Goal: Task Accomplishment & Management: Manage account settings

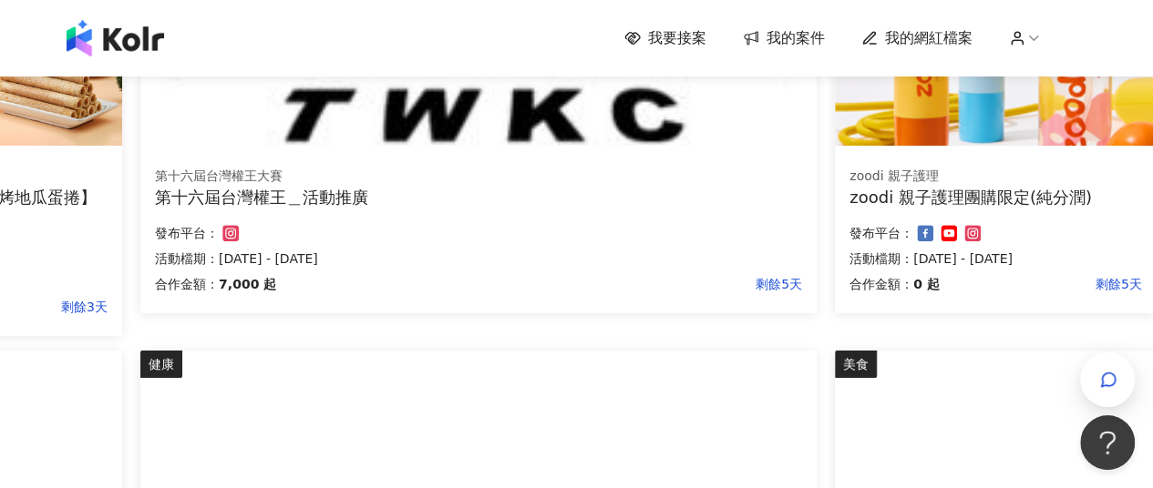
scroll to position [1184, 274]
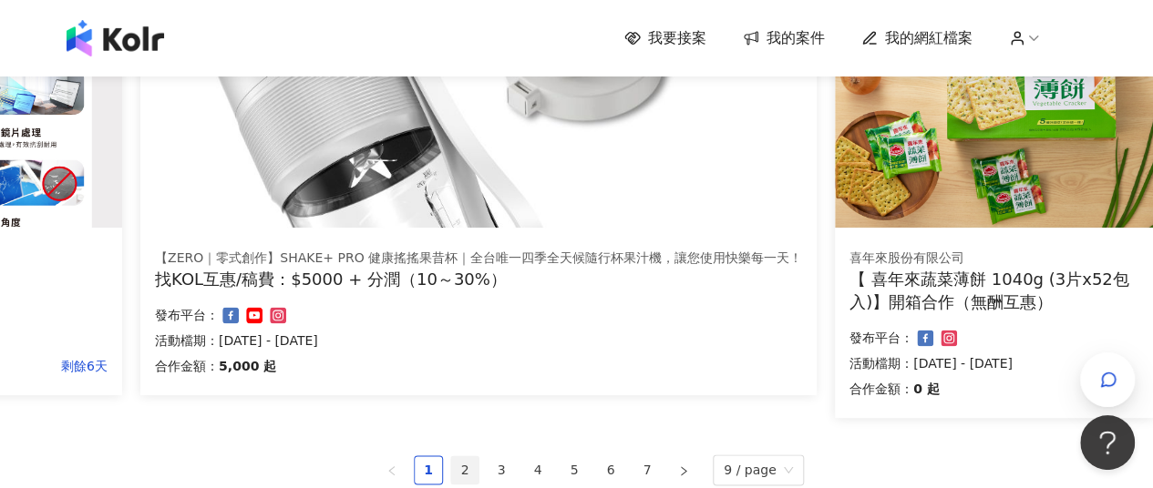
click at [465, 466] on link "2" at bounding box center [464, 469] width 27 height 27
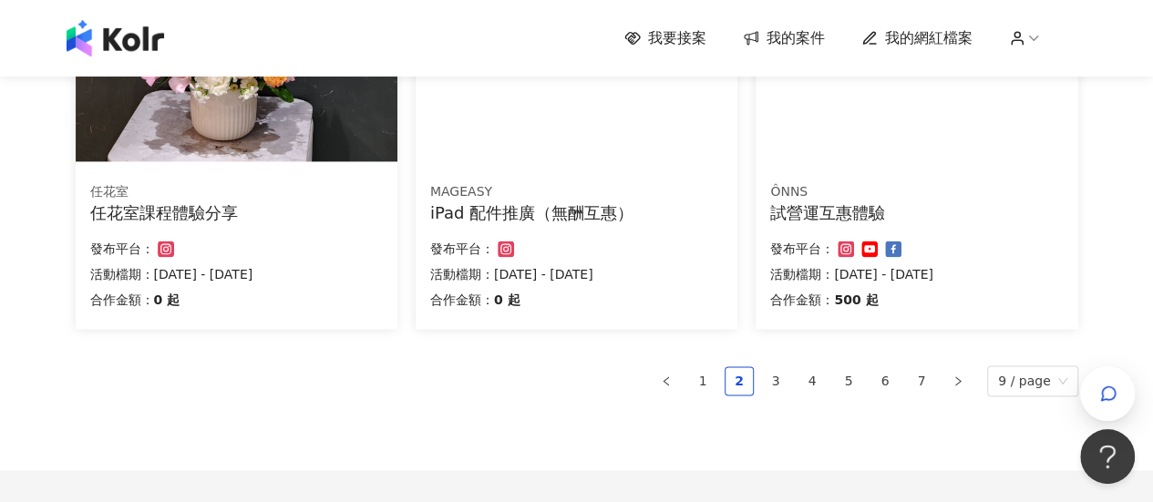
scroll to position [1276, 0]
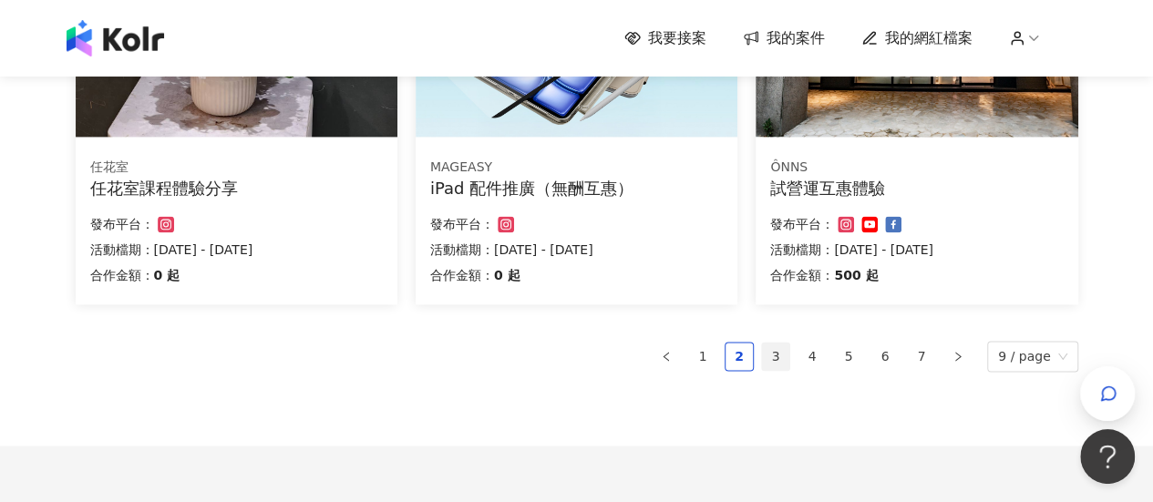
click at [786, 359] on link "3" at bounding box center [775, 356] width 27 height 27
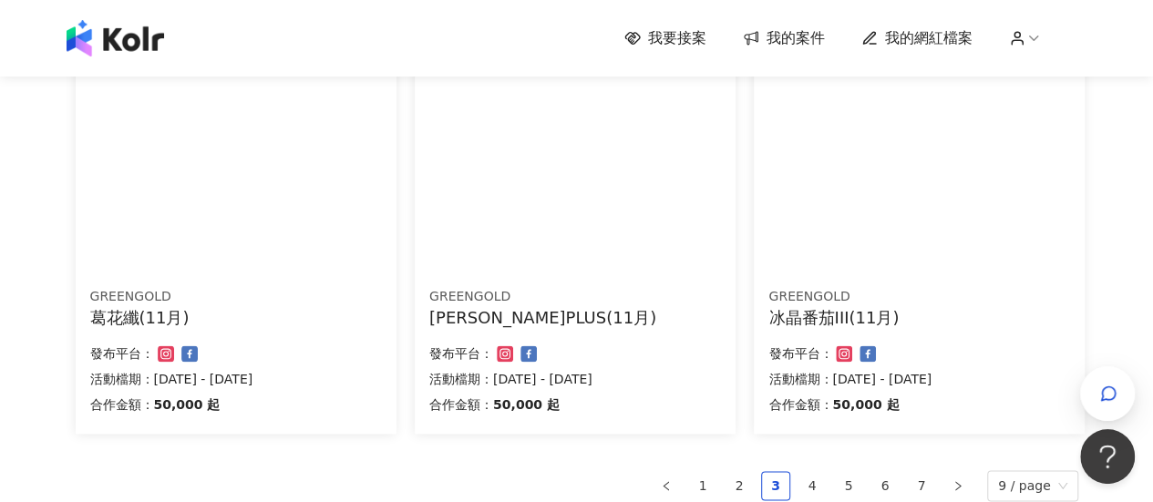
scroll to position [1184, 0]
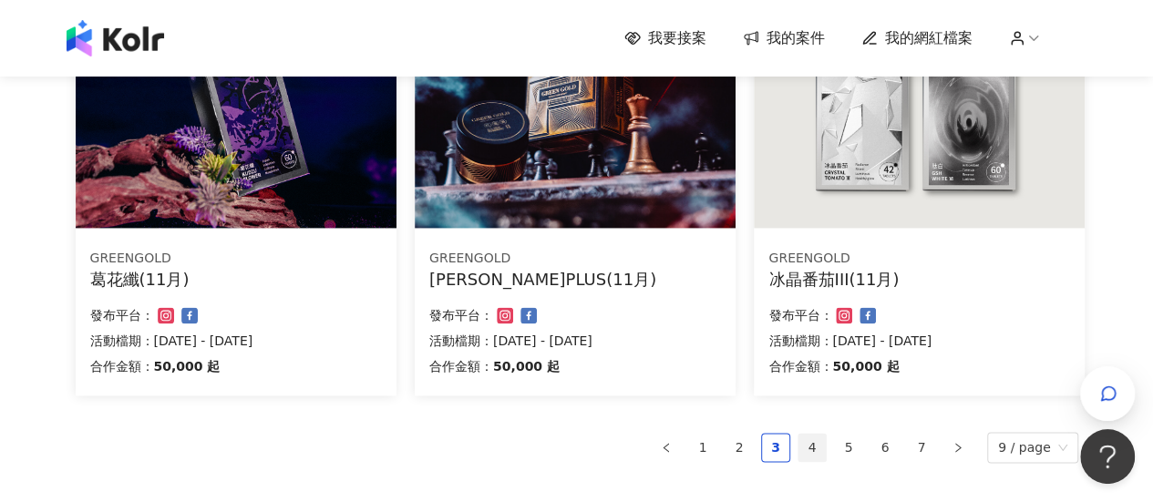
click at [825, 451] on link "4" at bounding box center [811, 447] width 27 height 27
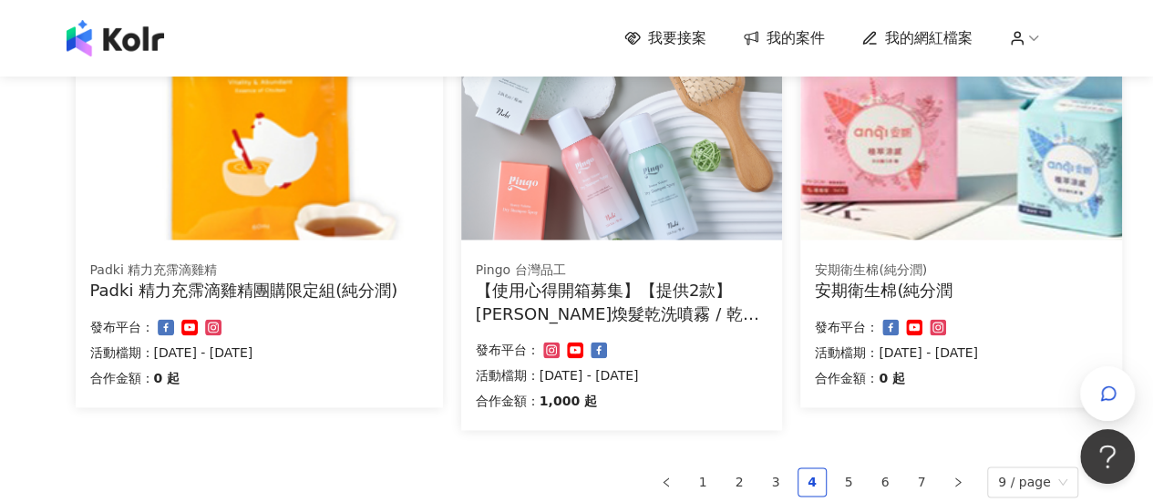
scroll to position [1252, 0]
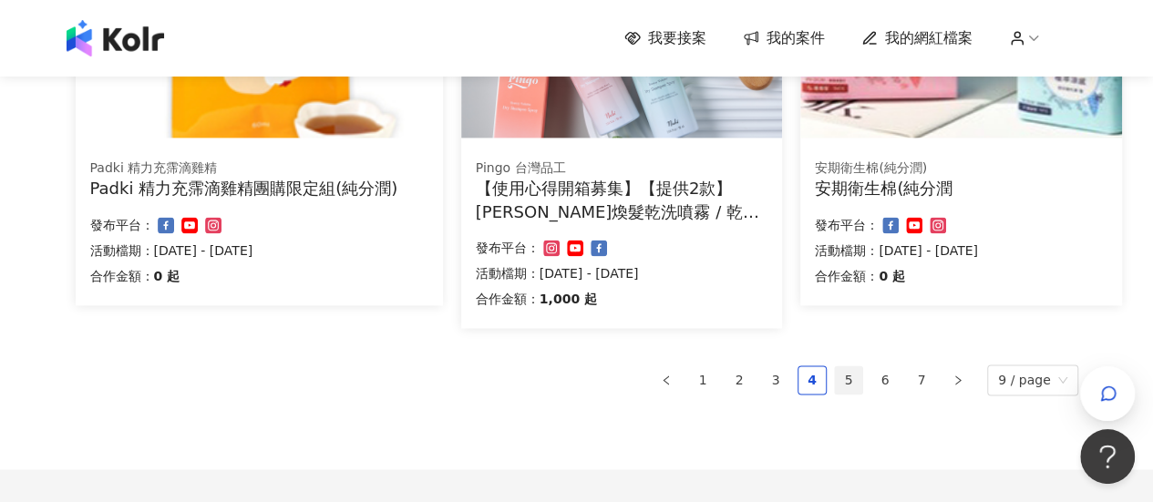
click at [862, 380] on link "5" at bounding box center [848, 379] width 27 height 27
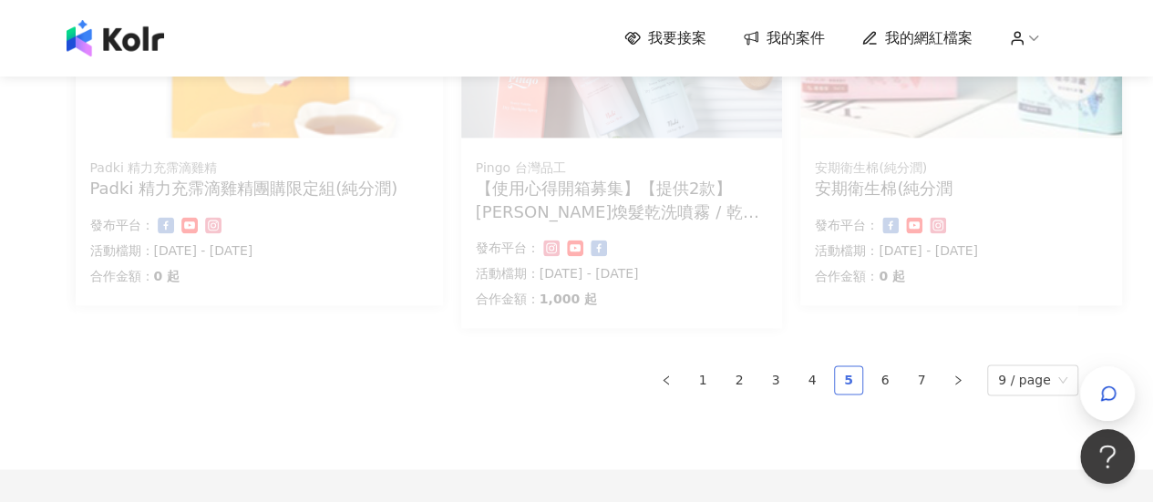
click at [853, 380] on link "5" at bounding box center [848, 379] width 27 height 27
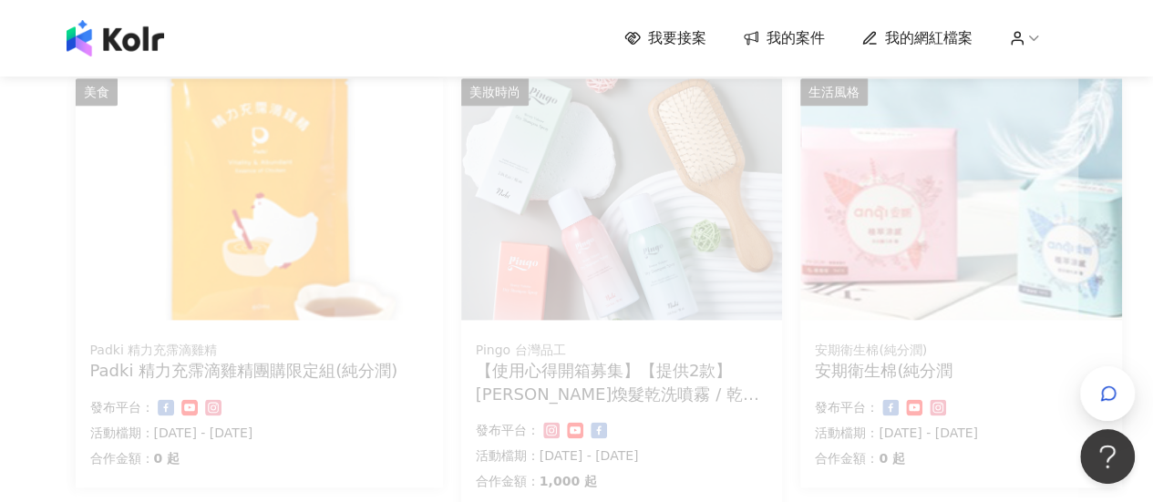
scroll to position [1420, 0]
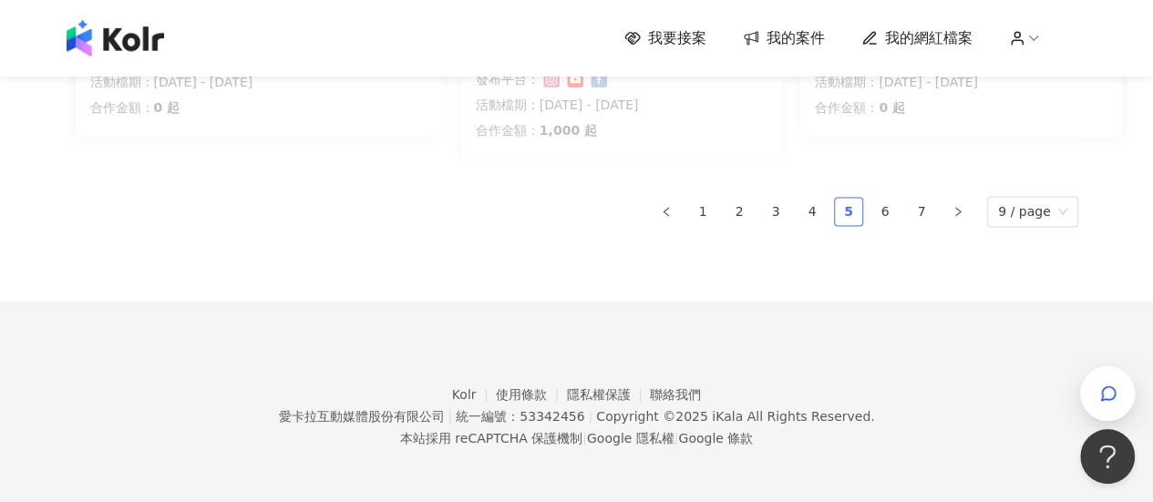
click at [862, 216] on link "5" at bounding box center [848, 211] width 27 height 27
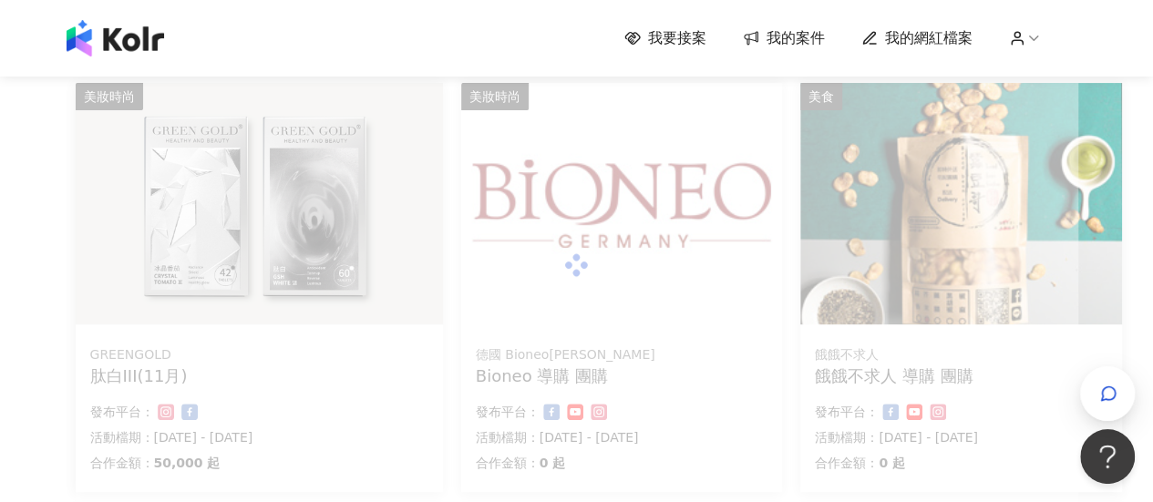
scroll to position [364, 0]
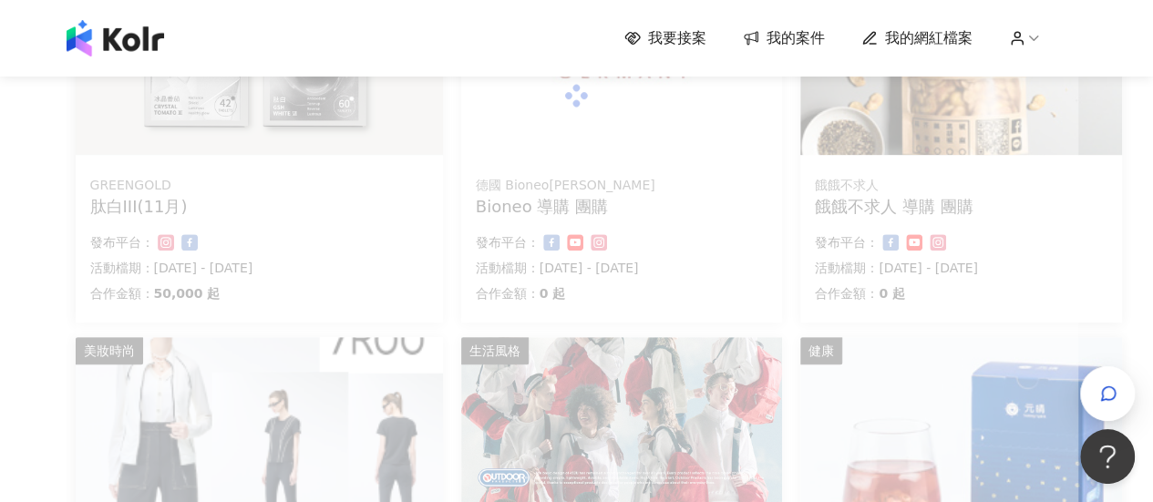
click at [162, 36] on img at bounding box center [115, 38] width 97 height 36
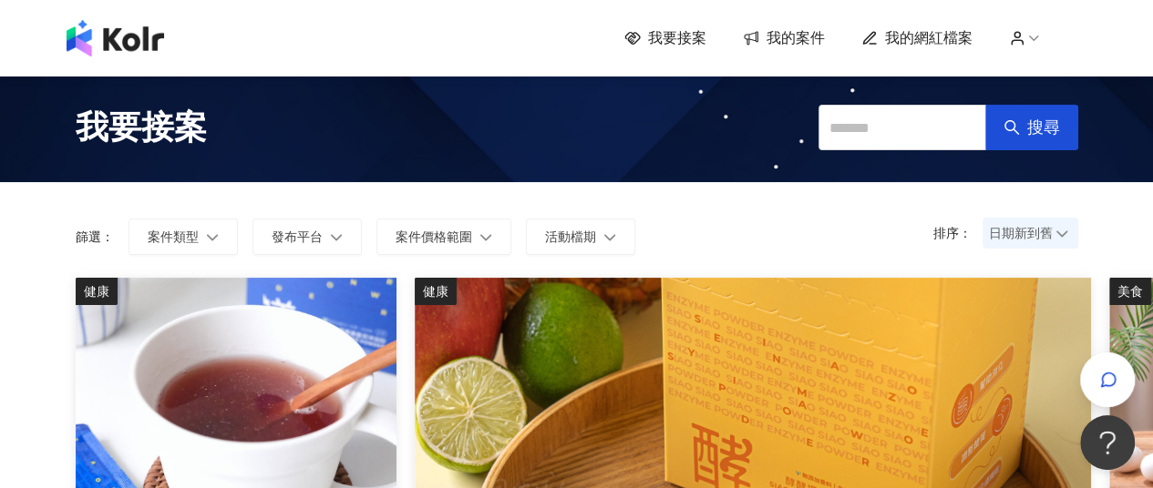
click at [1028, 29] on div "我要接案 我的案件 我的網紅檔案" at bounding box center [851, 38] width 454 height 20
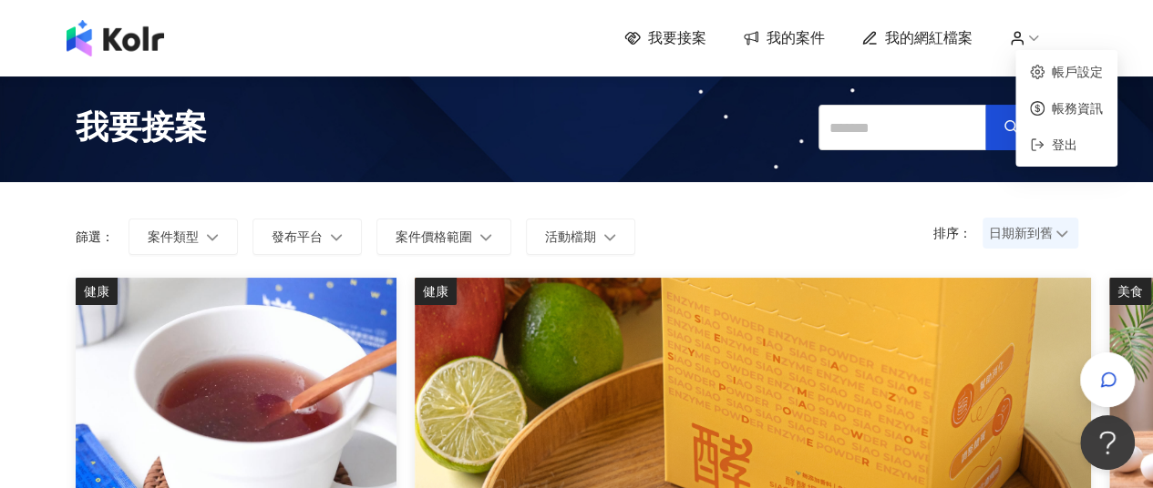
click at [1038, 32] on icon at bounding box center [1033, 38] width 16 height 16
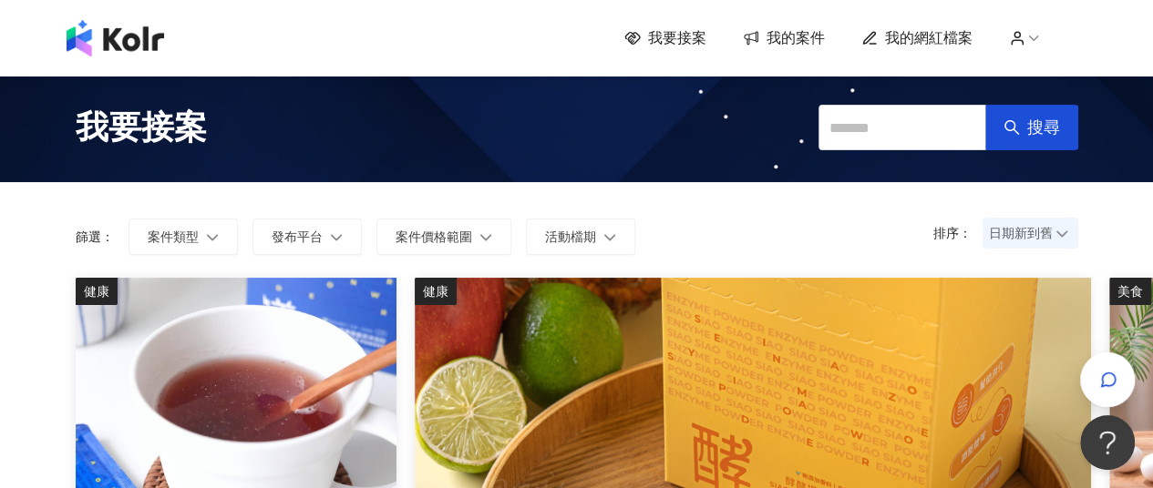
click at [632, 143] on div "我要接案 搜尋" at bounding box center [576, 128] width 1039 height 82
click at [1001, 38] on div "我要接案 我的案件 我的網紅檔案" at bounding box center [851, 38] width 454 height 20
click at [1012, 39] on div "我要接案 我的案件 我的網紅檔案" at bounding box center [851, 38] width 454 height 20
click at [1023, 43] on icon at bounding box center [1017, 38] width 16 height 16
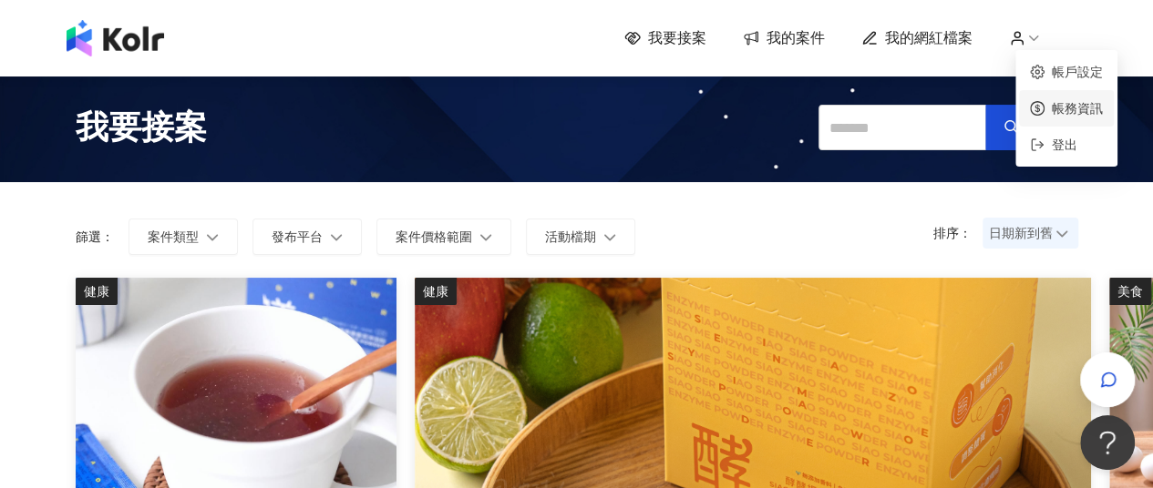
click at [1051, 102] on link "帳務資訊" at bounding box center [1076, 108] width 51 height 15
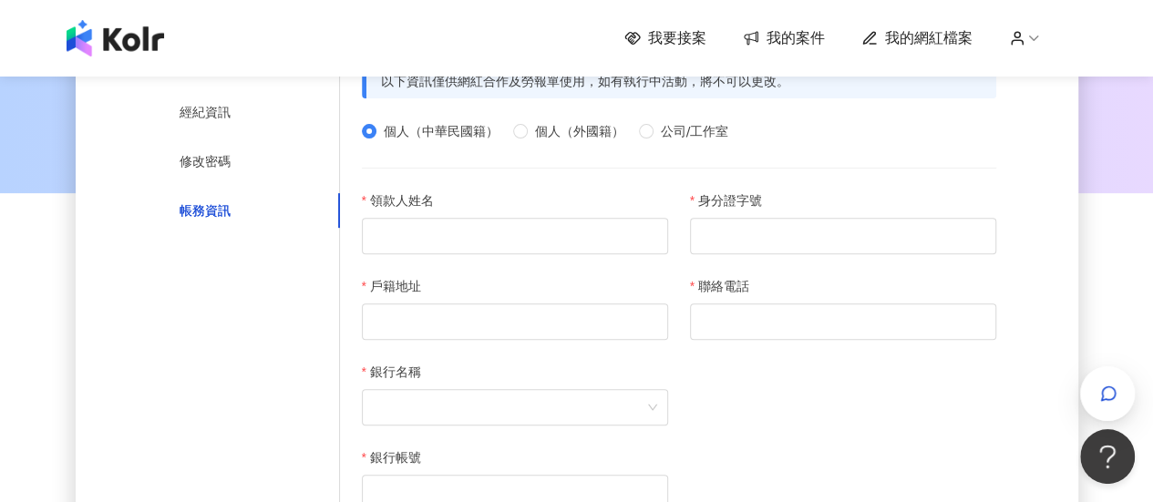
scroll to position [273, 0]
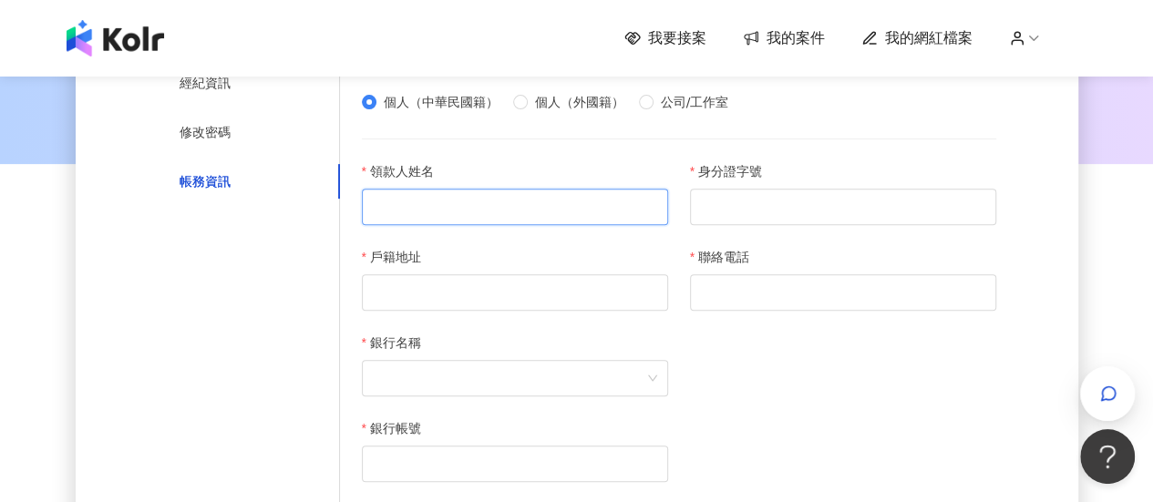
click at [514, 191] on input "領款人姓名" at bounding box center [515, 207] width 306 height 36
type input "***"
type input "**********"
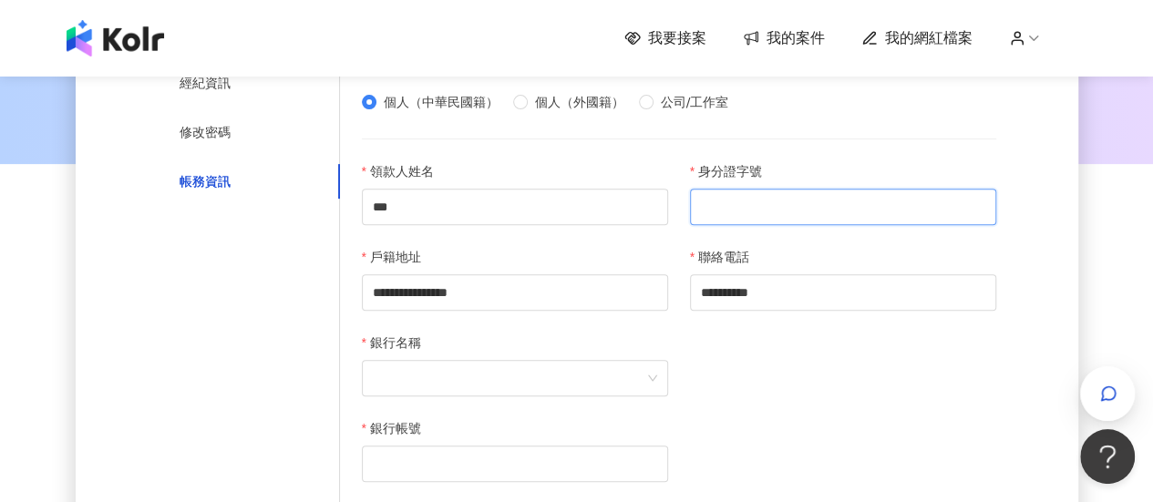
click at [701, 207] on input "身分證字號" at bounding box center [843, 207] width 306 height 36
type input "*"
type input "**********"
click at [373, 302] on input "**********" at bounding box center [515, 292] width 306 height 36
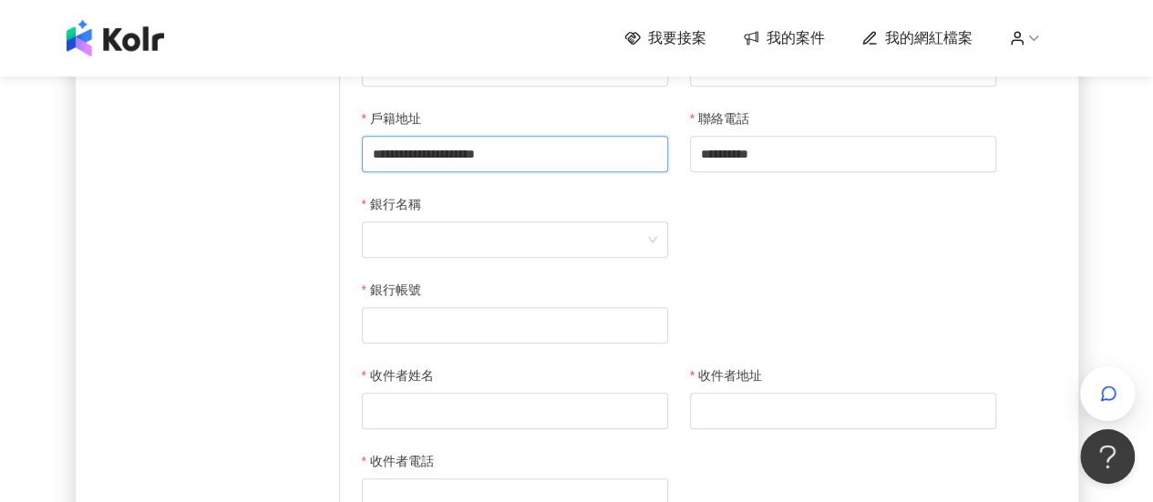
scroll to position [91, 0]
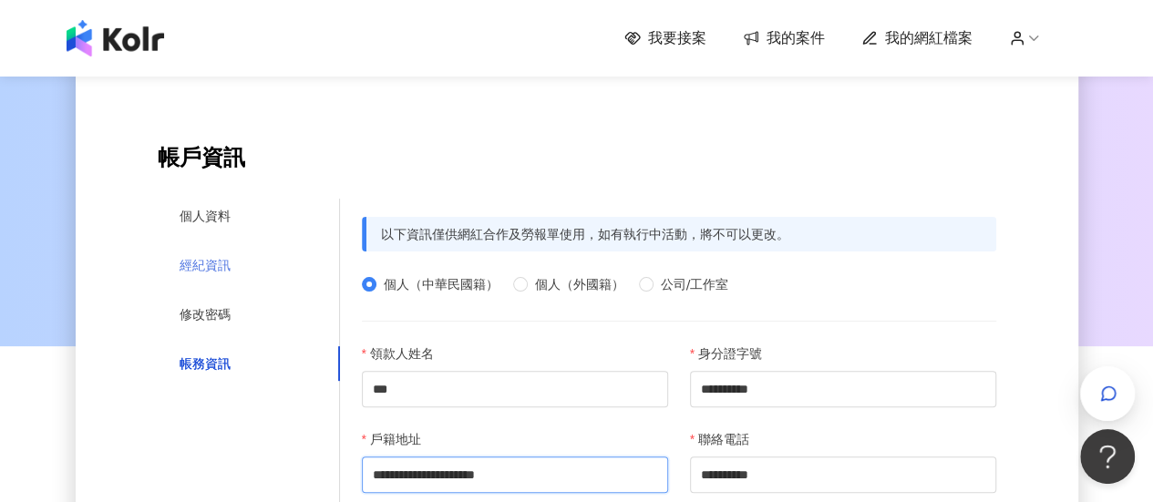
type input "**********"
click at [209, 272] on div "經紀資訊" at bounding box center [204, 265] width 51 height 20
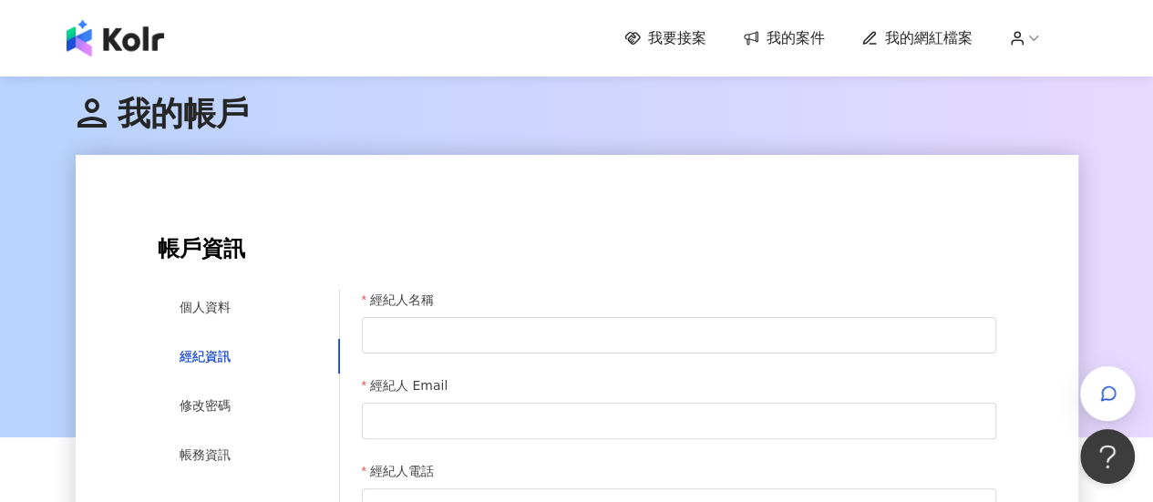
click at [218, 260] on h2 "帳戶資訊" at bounding box center [577, 250] width 838 height 26
click at [212, 297] on div "個人資料" at bounding box center [204, 307] width 51 height 20
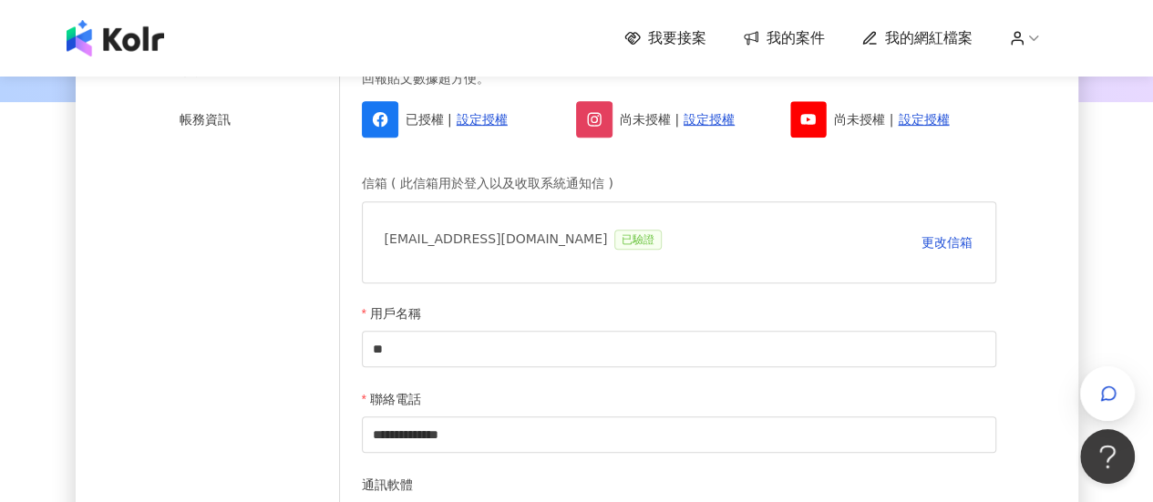
scroll to position [364, 0]
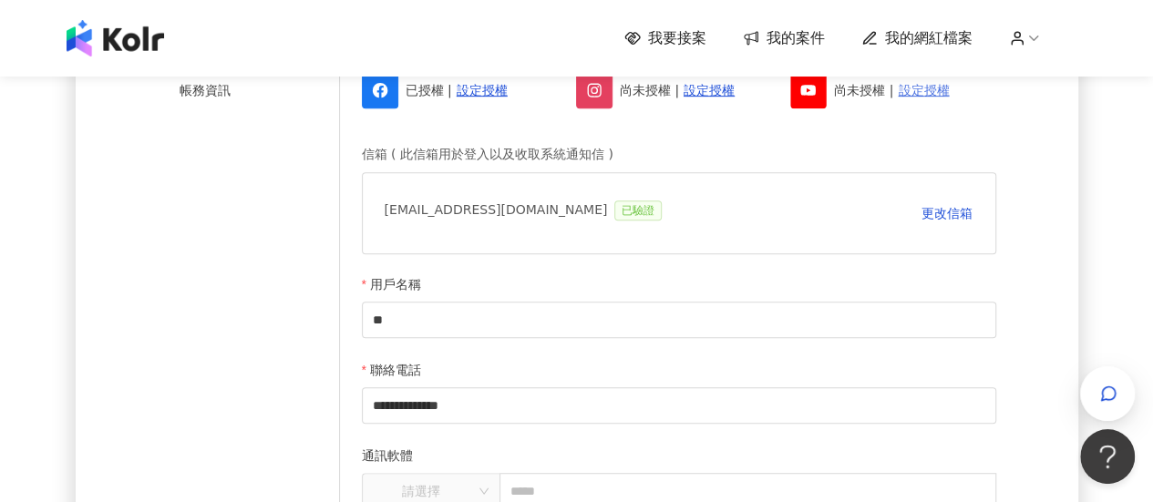
click at [912, 89] on link "設定授權" at bounding box center [922, 90] width 51 height 20
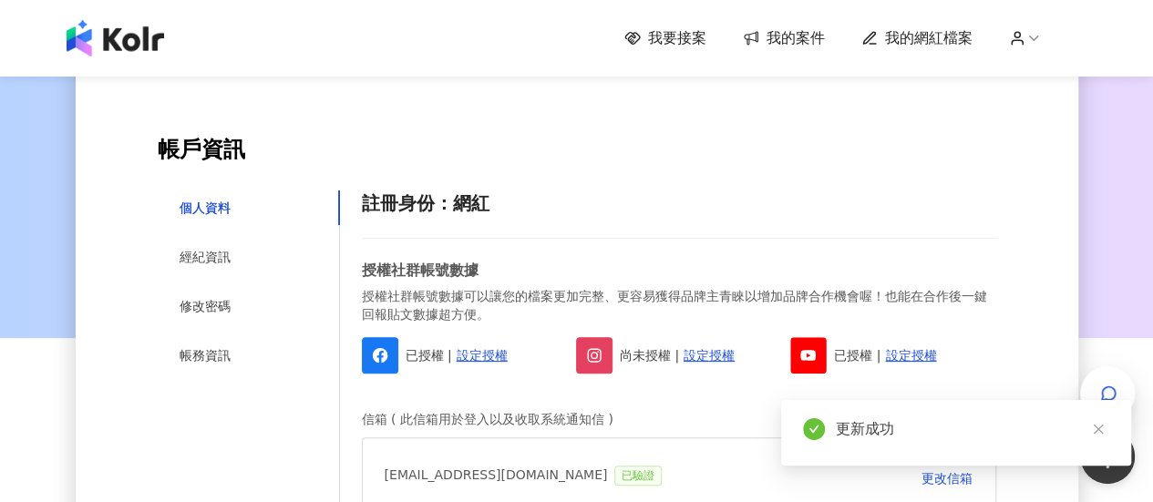
scroll to position [91, 0]
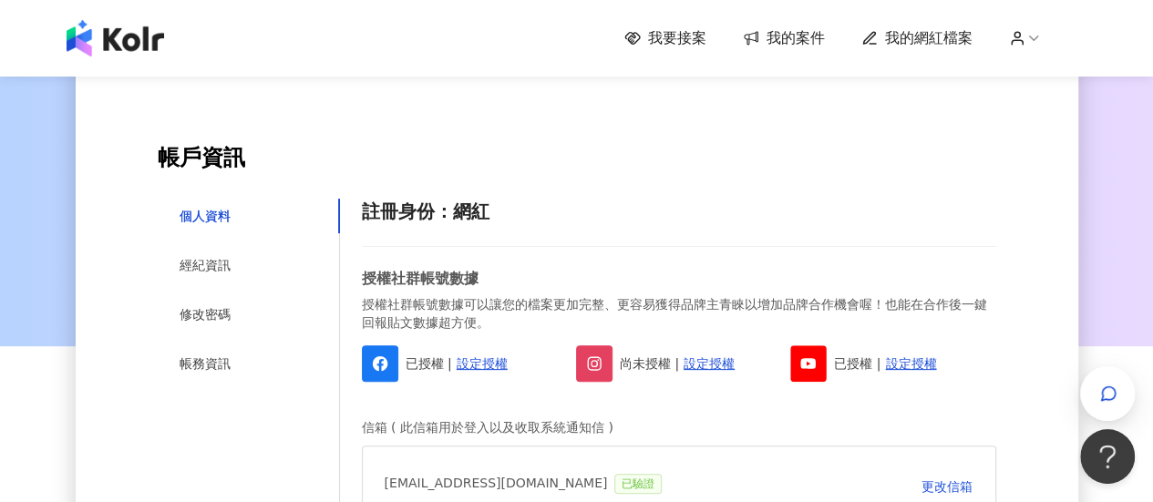
click at [98, 36] on img at bounding box center [115, 38] width 97 height 36
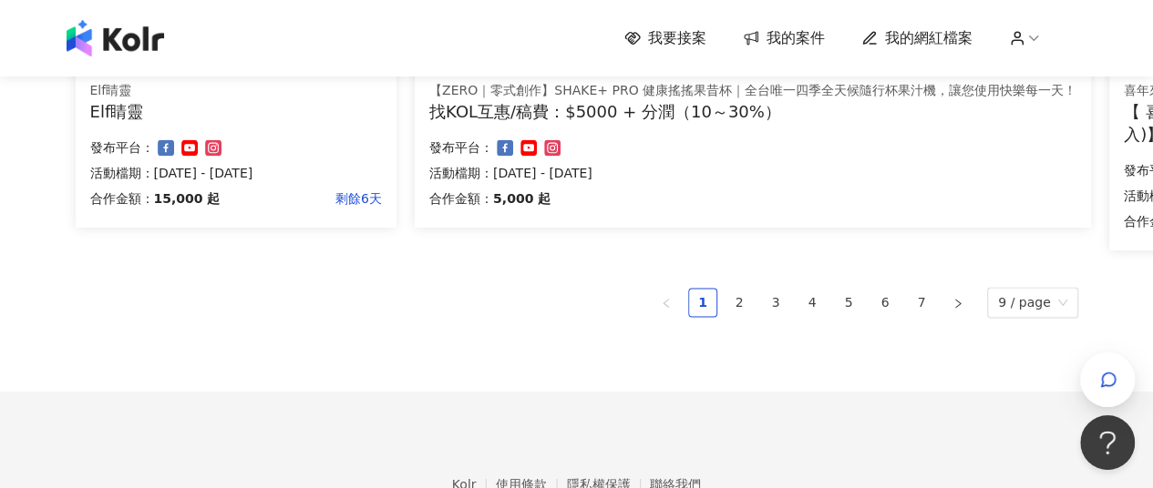
scroll to position [1458, 0]
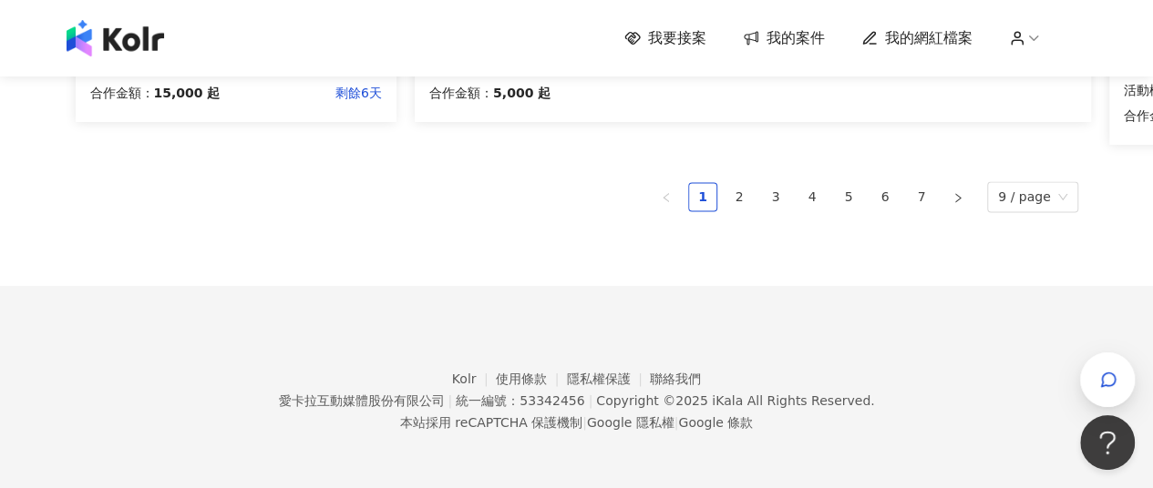
click at [991, 201] on ul "1 2 3 4 5 6 7 9 / page" at bounding box center [577, 196] width 1002 height 31
click at [1003, 203] on span "9 / page" at bounding box center [1032, 196] width 69 height 29
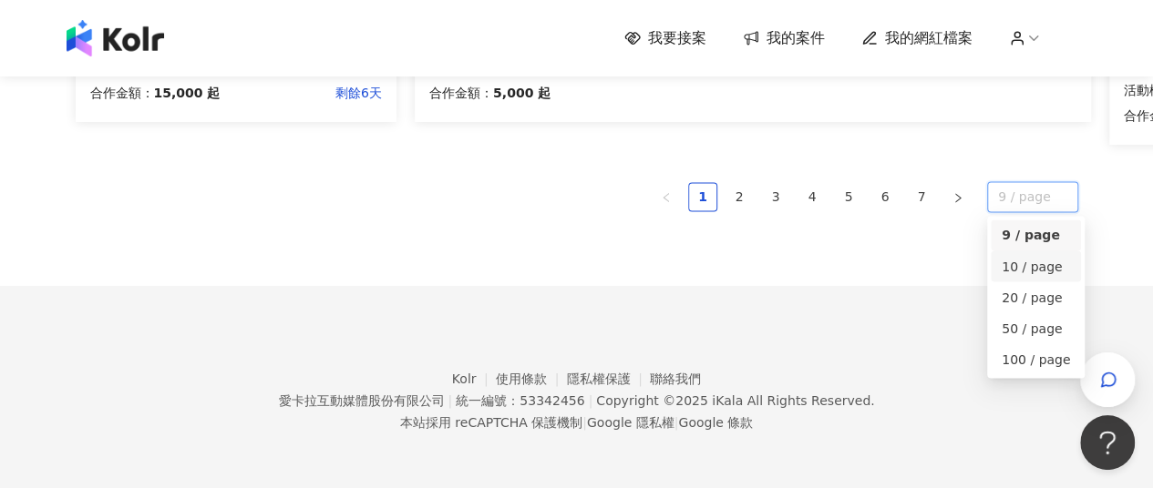
click at [1002, 261] on div "10 / page" at bounding box center [1035, 266] width 90 height 31
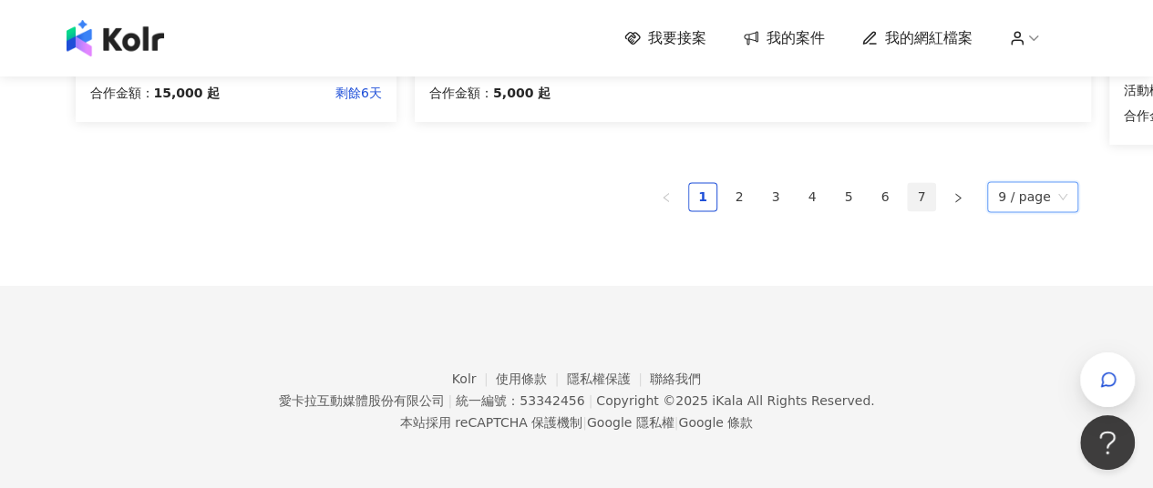
click at [933, 197] on link "7" at bounding box center [920, 196] width 27 height 27
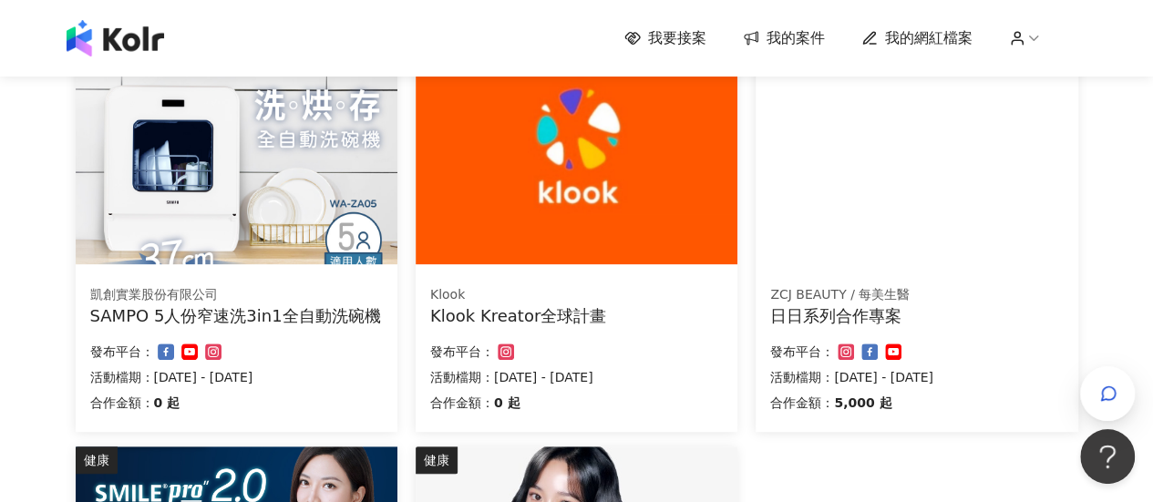
scroll to position [883, 0]
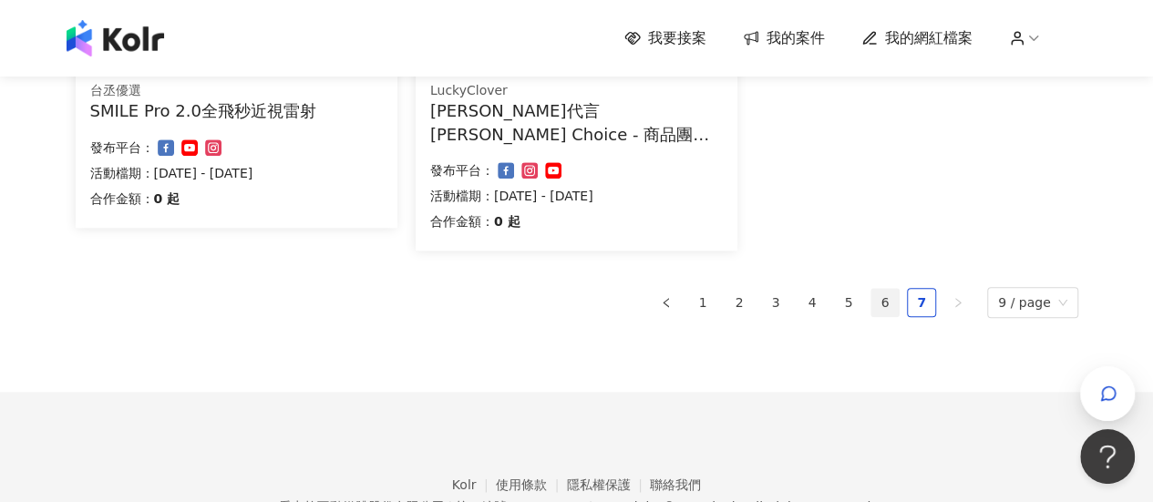
click at [882, 313] on link "6" at bounding box center [884, 302] width 27 height 27
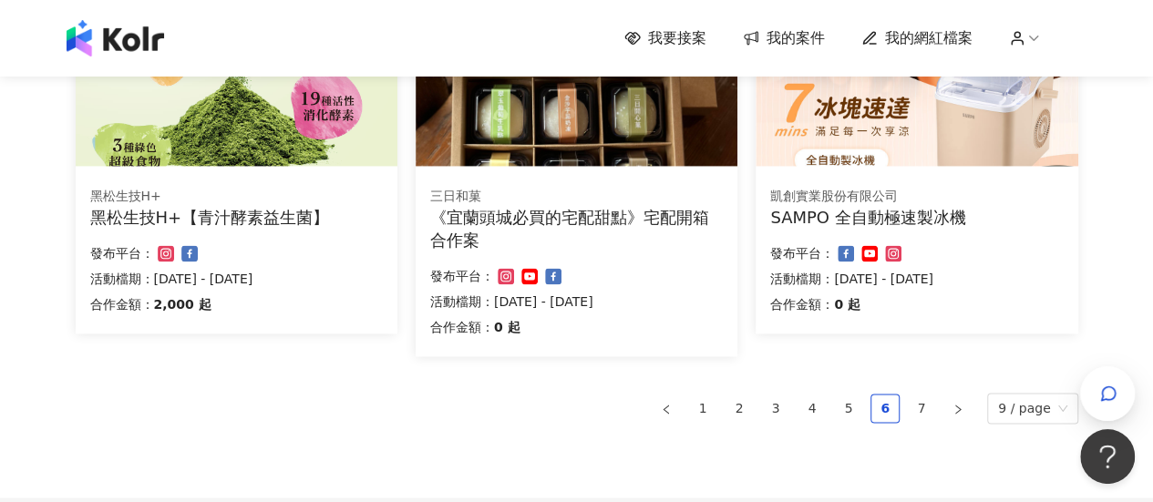
scroll to position [1156, 0]
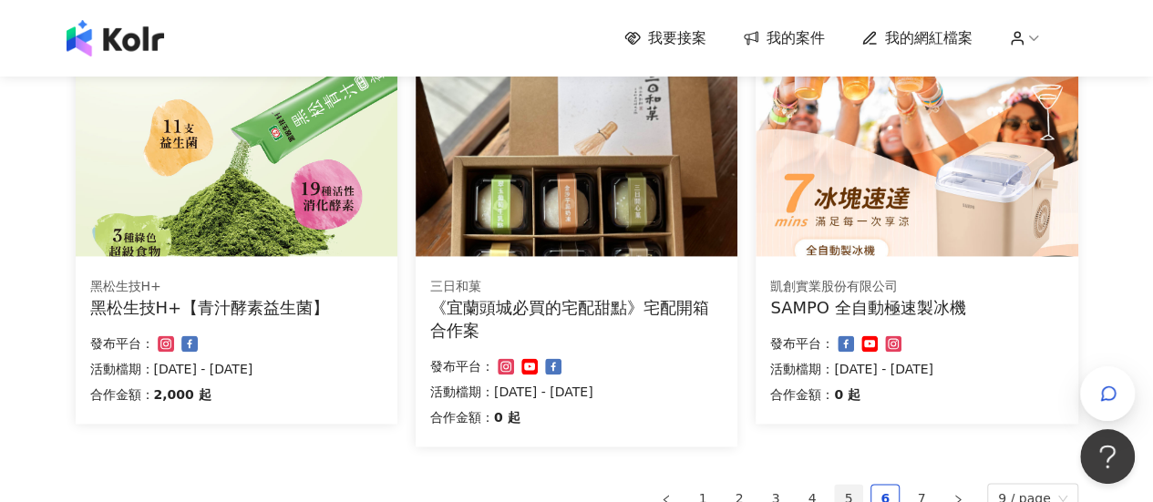
click at [859, 487] on link "5" at bounding box center [848, 498] width 27 height 27
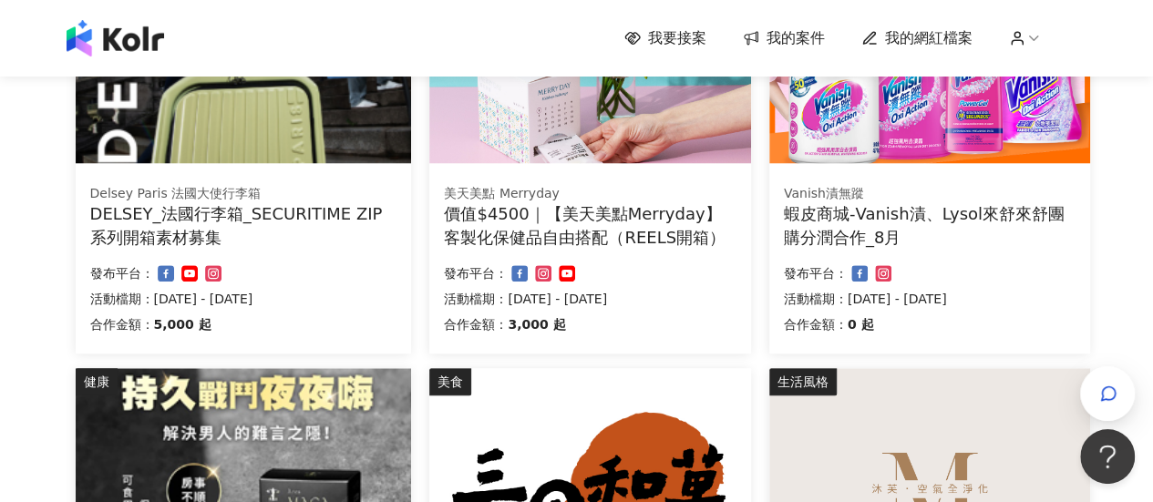
scroll to position [1225, 0]
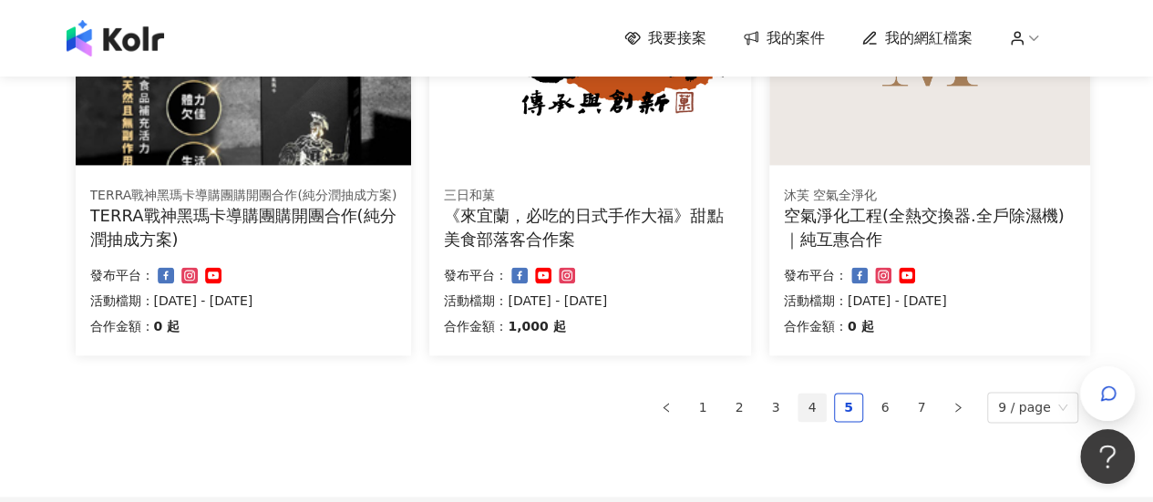
click at [816, 413] on link "4" at bounding box center [811, 407] width 27 height 27
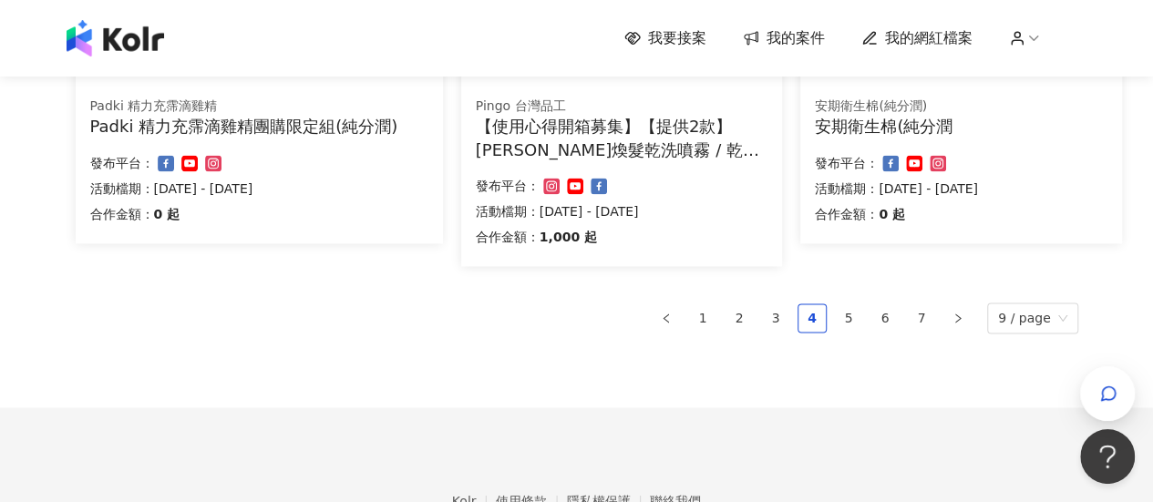
scroll to position [1316, 0]
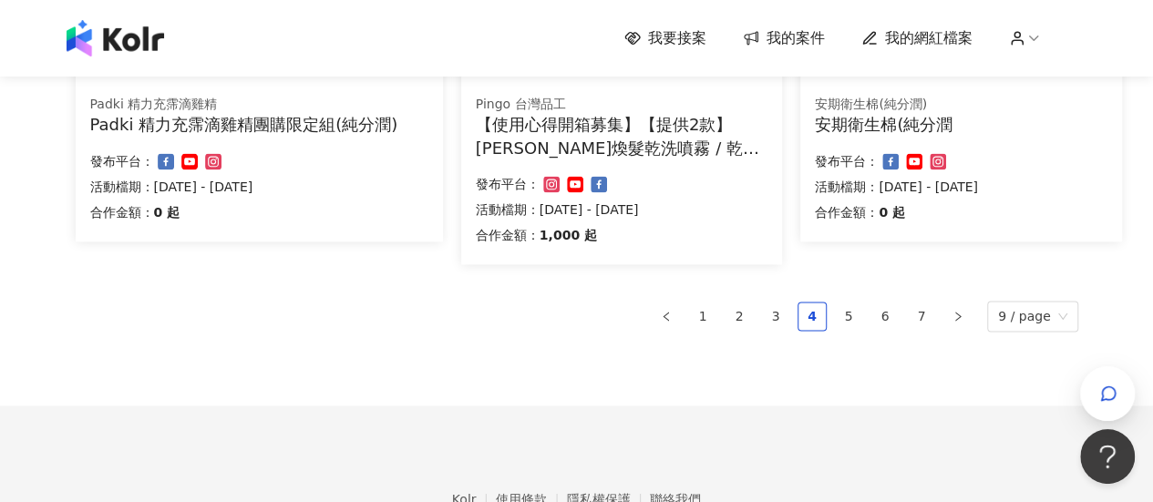
click at [917, 322] on link "7" at bounding box center [920, 315] width 27 height 27
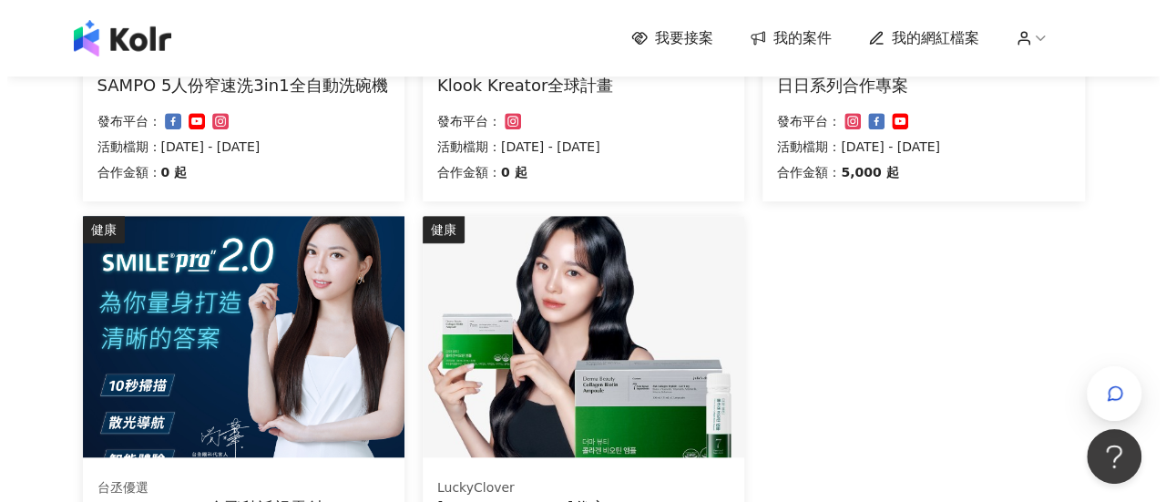
scroll to position [427, 0]
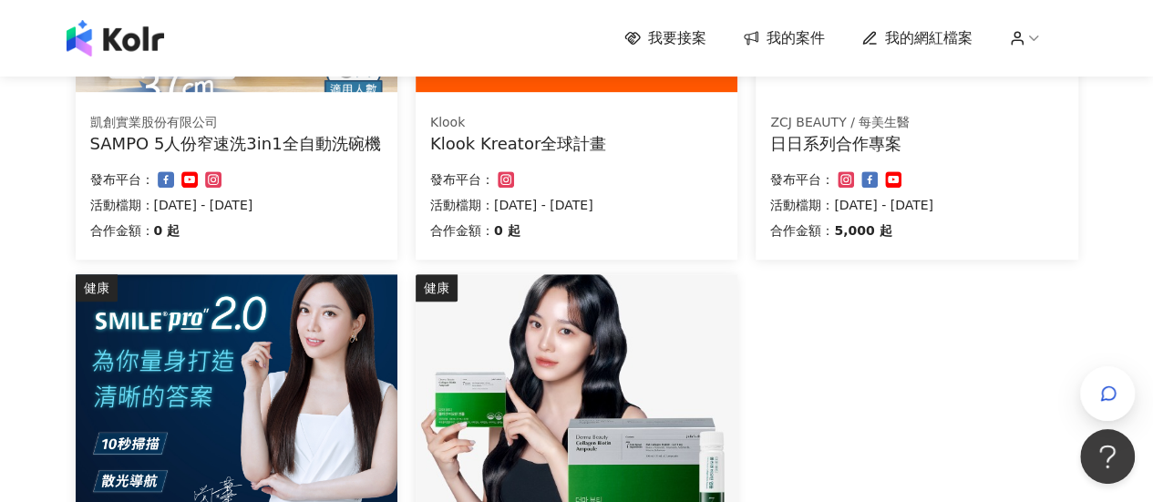
click at [536, 123] on div "Klook" at bounding box center [576, 123] width 292 height 18
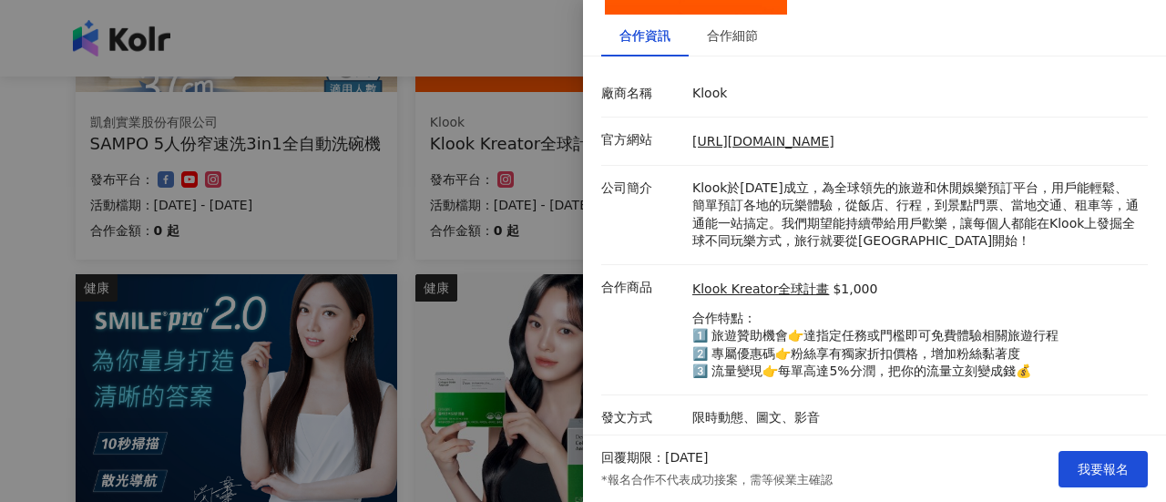
scroll to position [191, 0]
click at [44, 181] on div at bounding box center [583, 251] width 1166 height 502
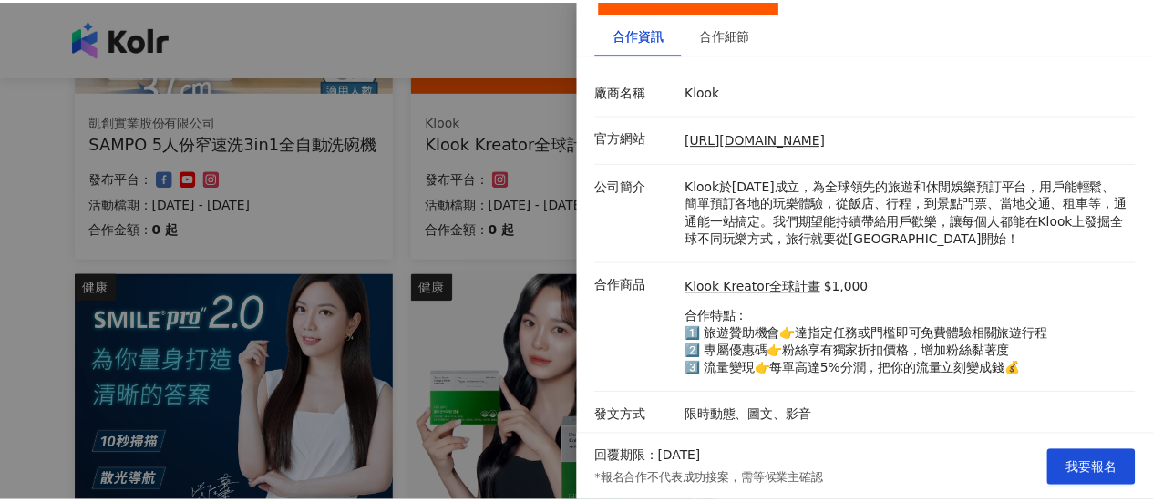
scroll to position [0, 0]
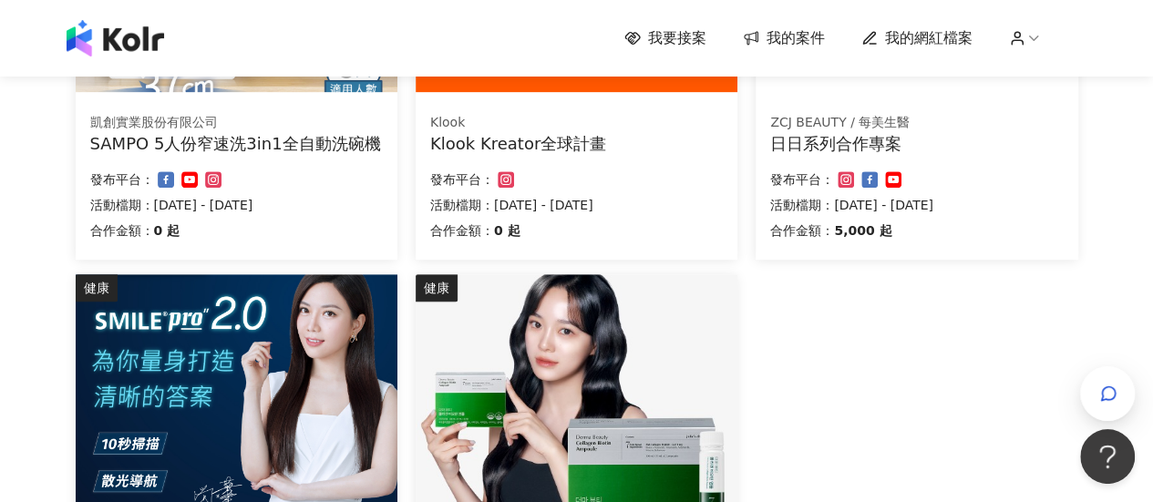
click at [571, 192] on div "合作金額： 0 起 發布平台： 活動檔期：[DATE] - [DATE]" at bounding box center [576, 207] width 292 height 77
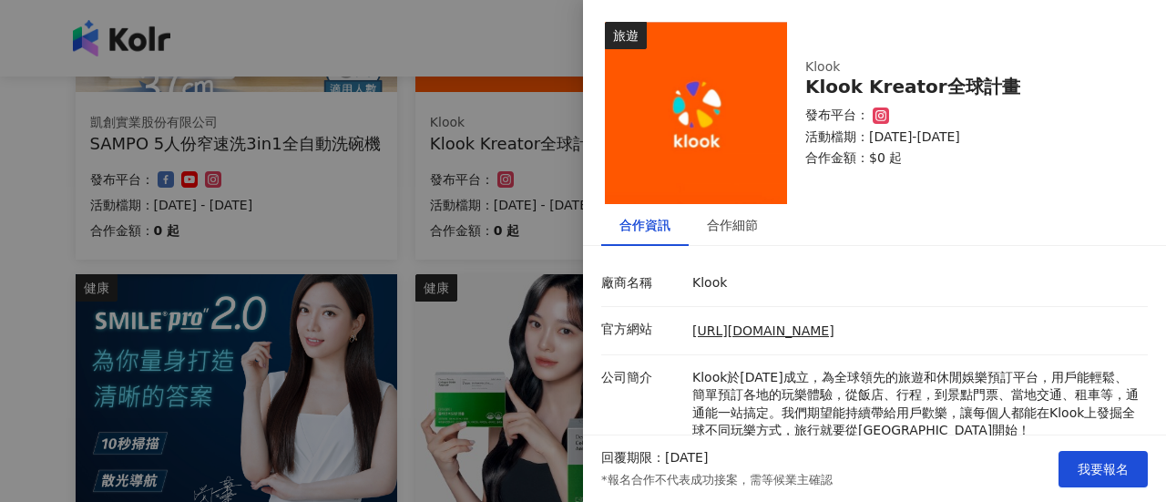
click at [412, 138] on div at bounding box center [583, 251] width 1166 height 502
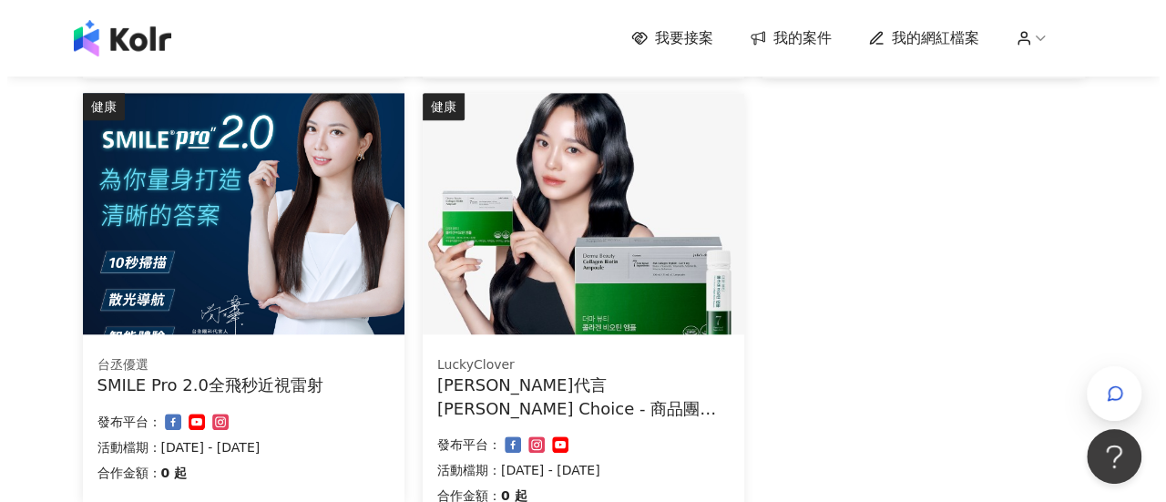
scroll to position [638, 0]
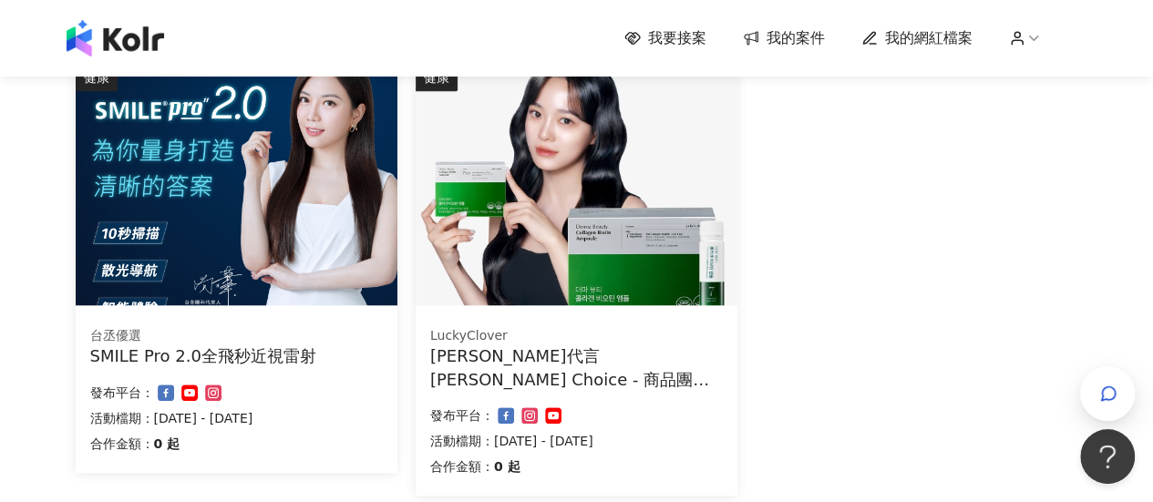
click at [307, 167] on img at bounding box center [237, 184] width 322 height 241
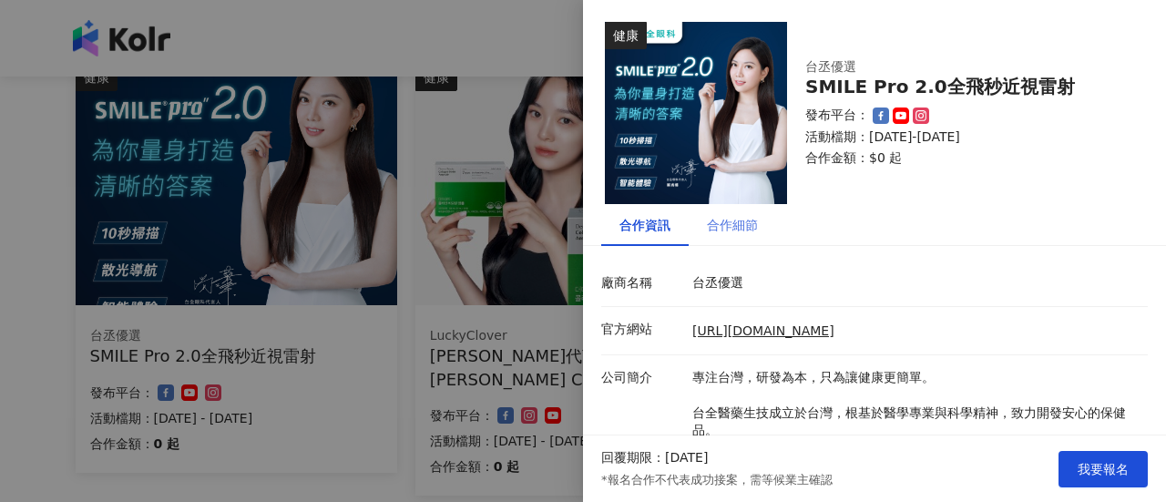
scroll to position [138, 0]
